Goal: Task Accomplishment & Management: Manage account settings

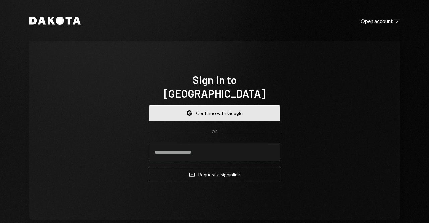
click at [238, 109] on button "Google Continue with Google" at bounding box center [214, 113] width 131 height 16
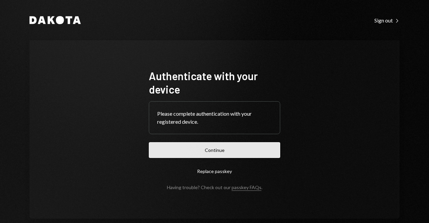
click at [218, 147] on button "Continue" at bounding box center [214, 150] width 131 height 16
